Goal: Check status: Check status

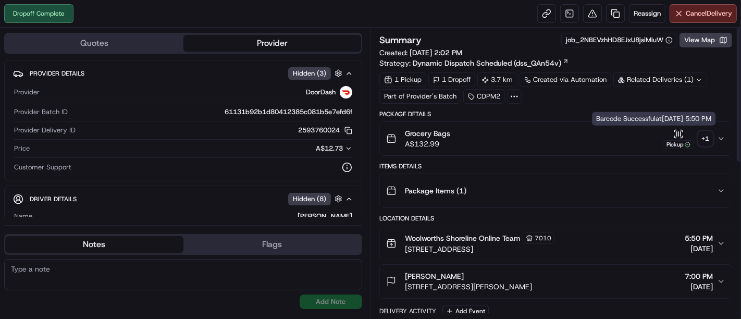
click at [685, 138] on div "Pickup" at bounding box center [678, 139] width 31 height 20
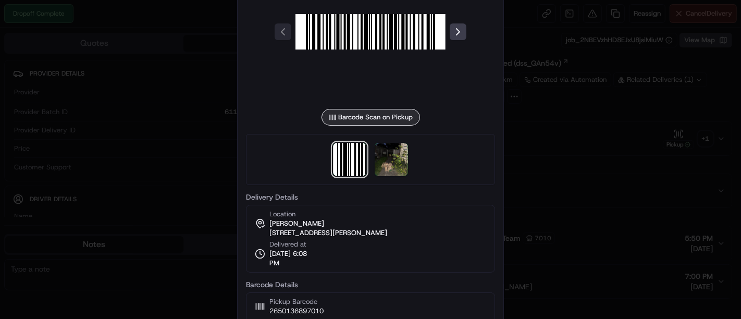
click at [411, 148] on div at bounding box center [370, 159] width 249 height 51
click at [401, 151] on img at bounding box center [391, 159] width 33 height 33
click at [542, 127] on div at bounding box center [370, 159] width 741 height 319
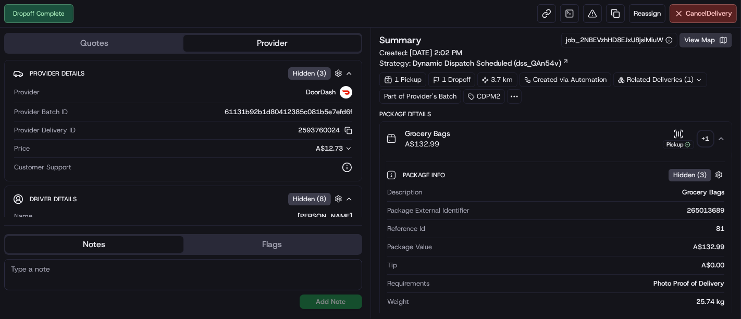
click at [706, 44] on button "View Map" at bounding box center [705, 40] width 53 height 15
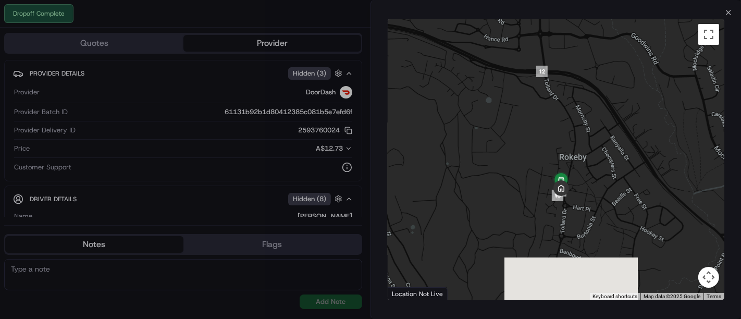
drag, startPoint x: 597, startPoint y: 217, endPoint x: 457, endPoint y: 114, distance: 173.6
click at [457, 114] on div at bounding box center [556, 159] width 337 height 281
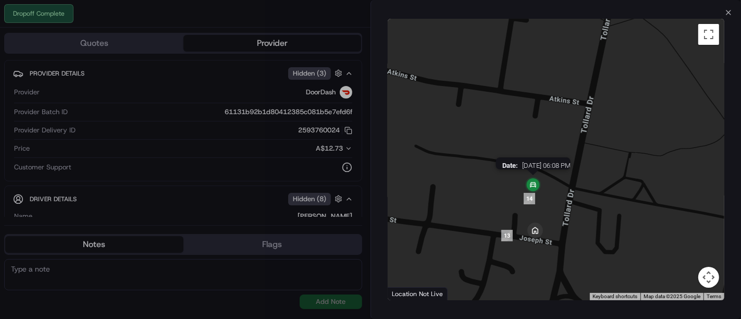
drag, startPoint x: 540, startPoint y: 220, endPoint x: 538, endPoint y: 187, distance: 32.9
click at [538, 187] on img at bounding box center [532, 185] width 29 height 29
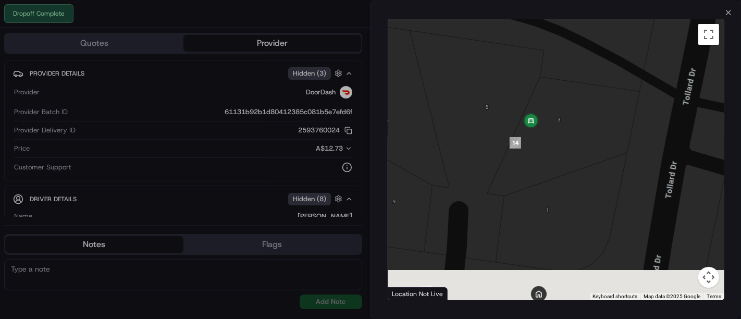
drag, startPoint x: 538, startPoint y: 178, endPoint x: 543, endPoint y: 55, distance: 122.5
click at [543, 55] on div at bounding box center [556, 159] width 337 height 281
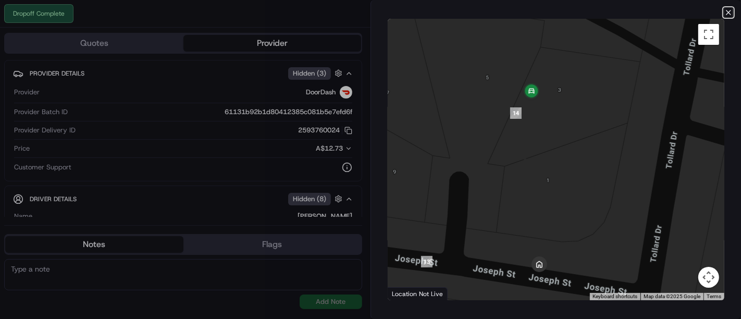
click at [728, 10] on icon "button" at bounding box center [728, 12] width 8 height 8
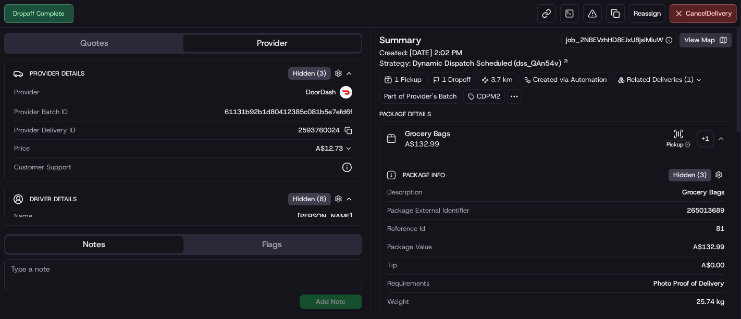
click at [701, 38] on button "View Map" at bounding box center [705, 40] width 53 height 15
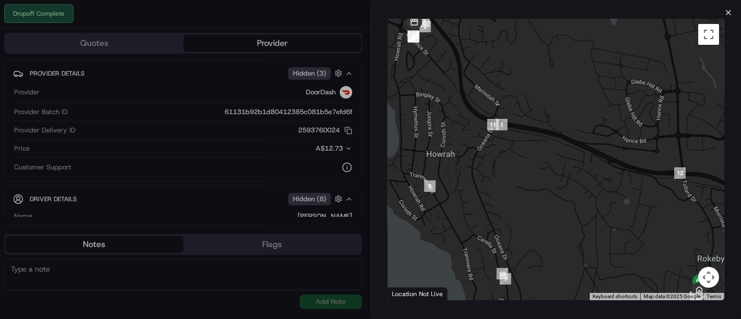
click at [725, 9] on icon "button" at bounding box center [728, 12] width 8 height 8
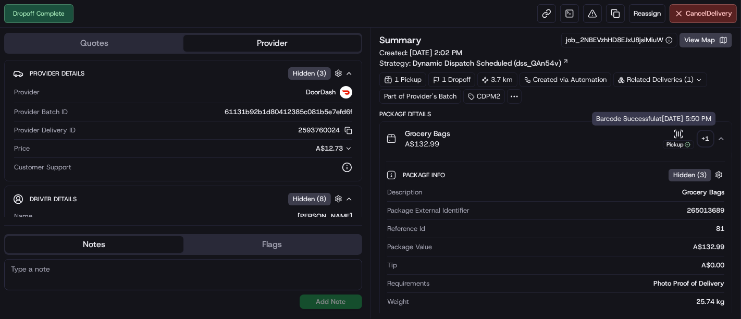
click at [676, 135] on icon "button" at bounding box center [678, 134] width 10 height 10
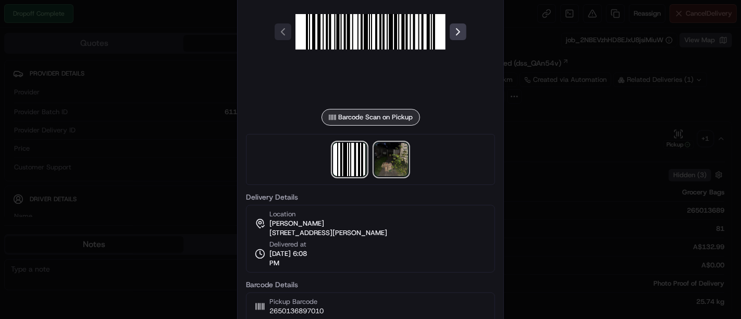
click at [386, 159] on img at bounding box center [391, 159] width 33 height 33
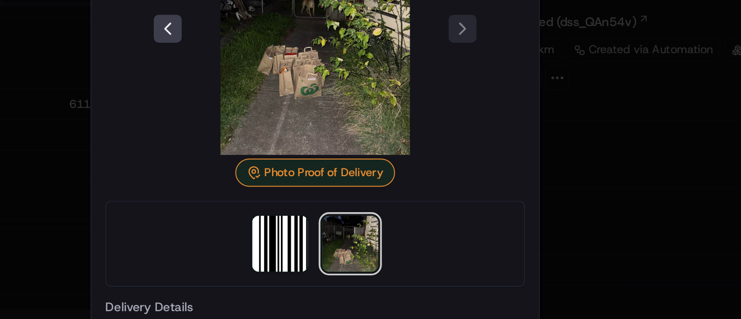
click at [537, 121] on div at bounding box center [370, 159] width 741 height 319
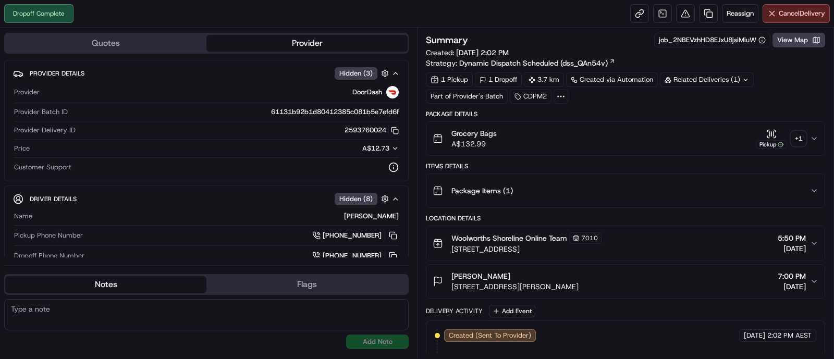
drag, startPoint x: 740, startPoint y: 1, endPoint x: 556, endPoint y: 125, distance: 221.9
click at [556, 125] on button "Grocery Bags A$132.99 Pickup + 1" at bounding box center [625, 138] width 398 height 33
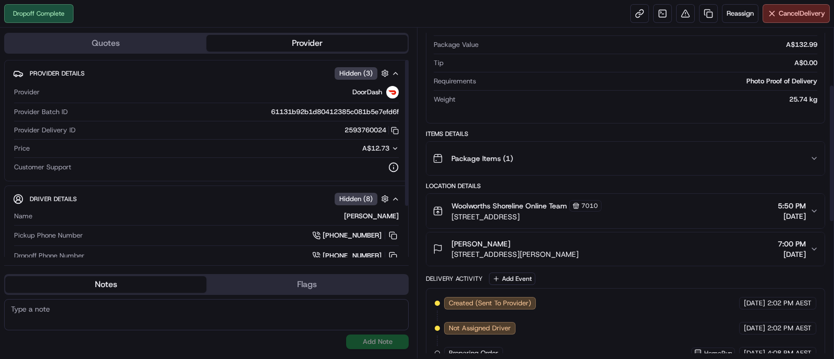
scroll to position [7, 0]
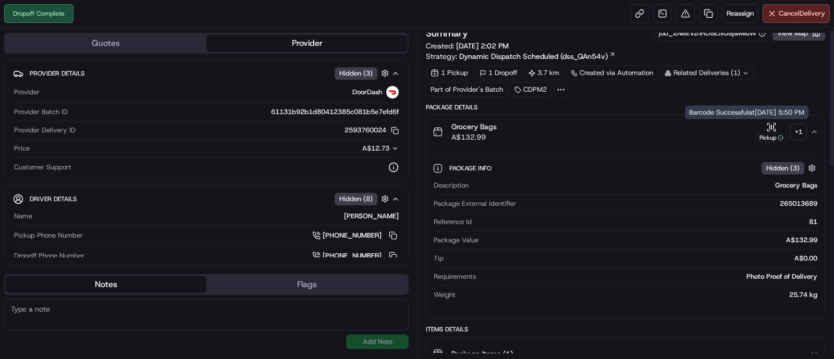
click at [740, 126] on icon "button" at bounding box center [771, 127] width 10 height 10
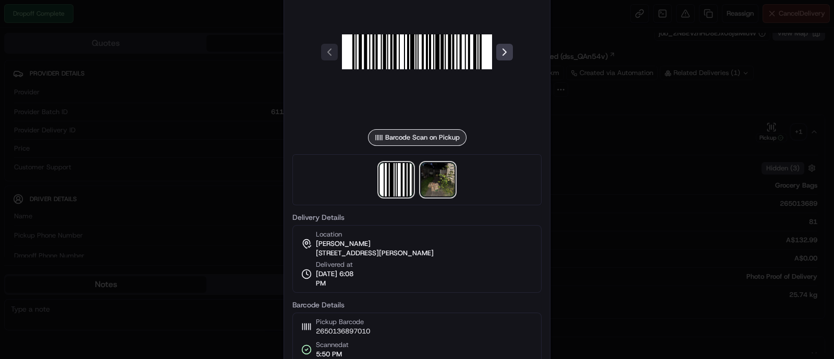
click at [439, 181] on img at bounding box center [437, 179] width 33 height 33
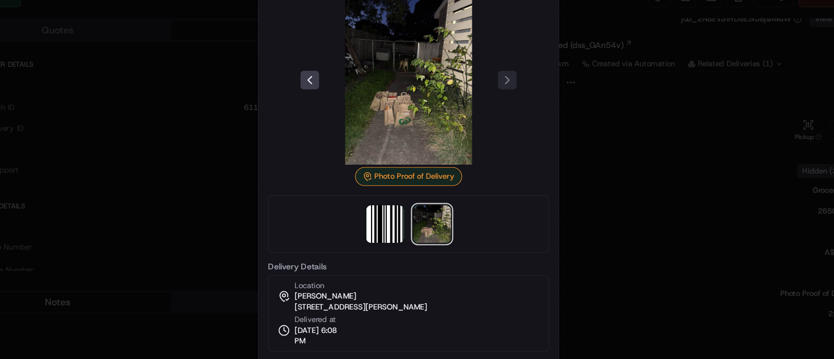
click at [577, 160] on div at bounding box center [417, 179] width 834 height 359
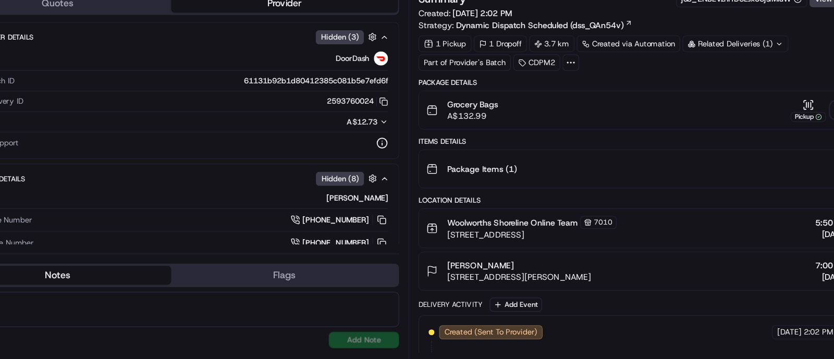
scroll to position [0, 0]
